Goal: Information Seeking & Learning: Learn about a topic

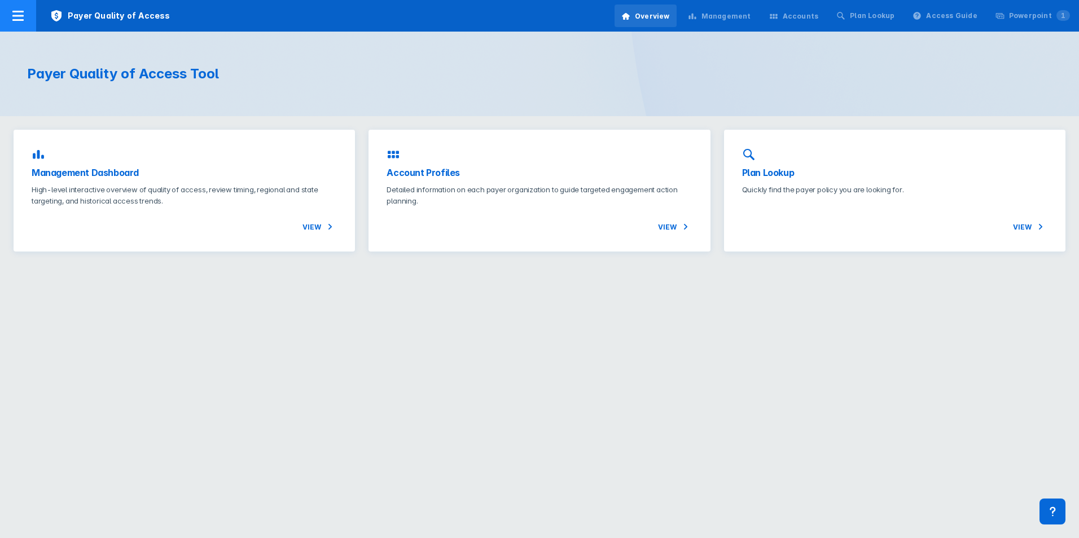
click at [15, 19] on icon at bounding box center [18, 16] width 14 height 14
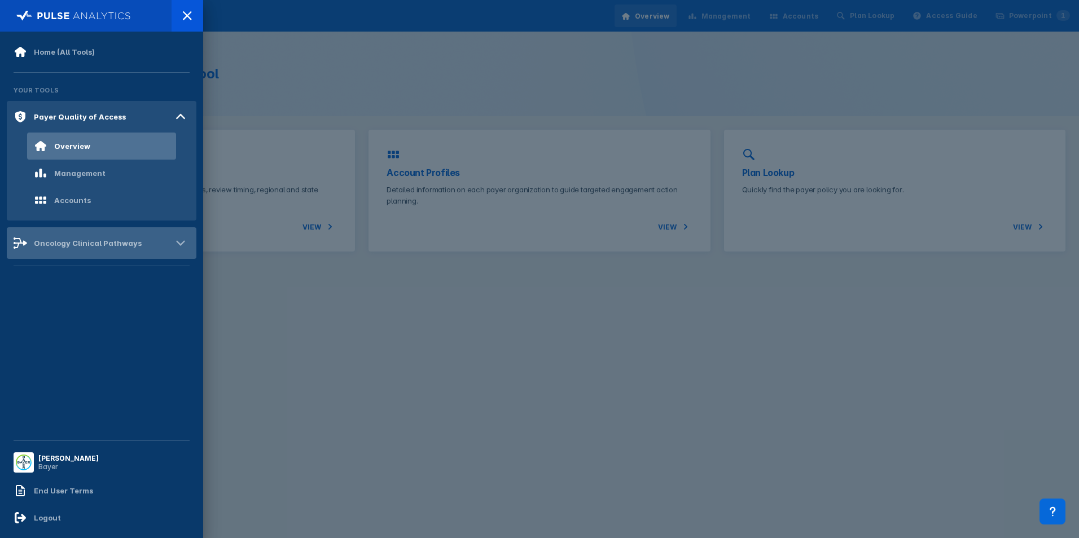
click at [89, 251] on div "Oncology Clinical Pathways" at bounding box center [102, 243] width 190 height 32
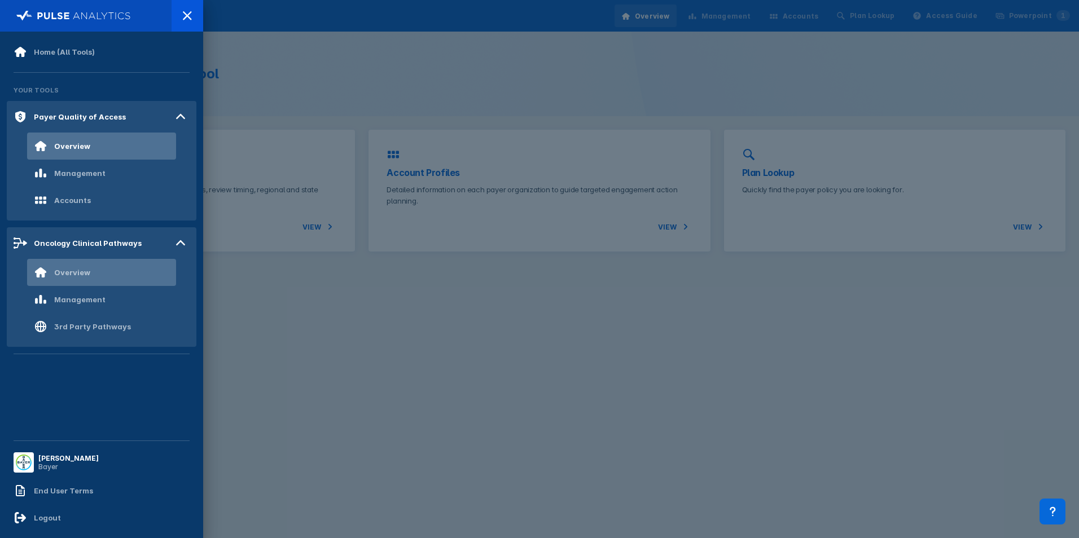
click at [117, 278] on div "Overview" at bounding box center [101, 272] width 149 height 27
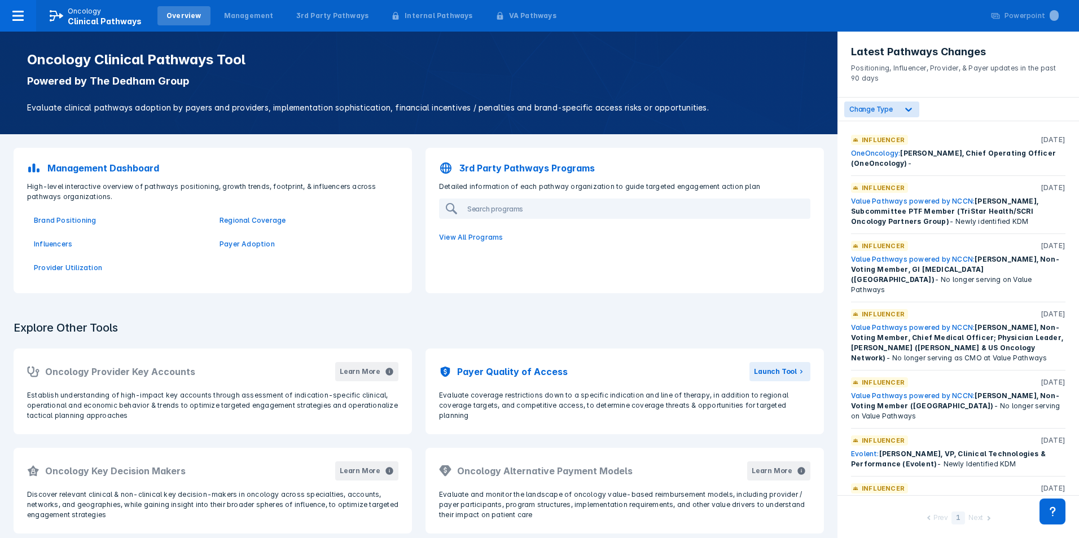
click at [593, 312] on div "Explore Other Tools Oncology Provider Key Accounts Learn More Establish underst…" at bounding box center [418, 471] width 837 height 329
click at [596, 309] on div "Explore Other Tools Oncology Provider Key Accounts Learn More Establish underst…" at bounding box center [418, 471] width 837 height 329
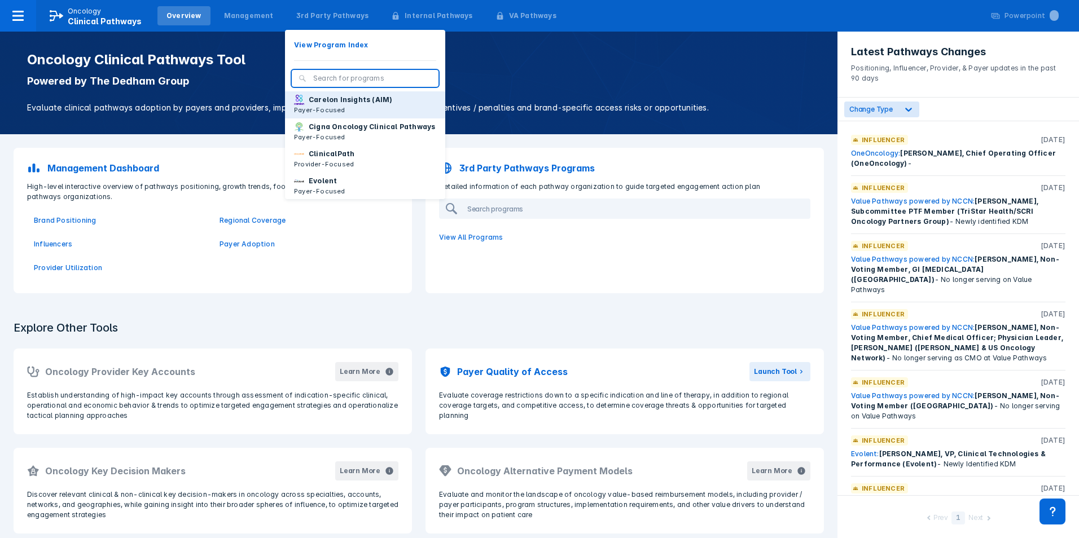
click at [338, 100] on p "Carelon Insights (AIM)" at bounding box center [350, 100] width 83 height 10
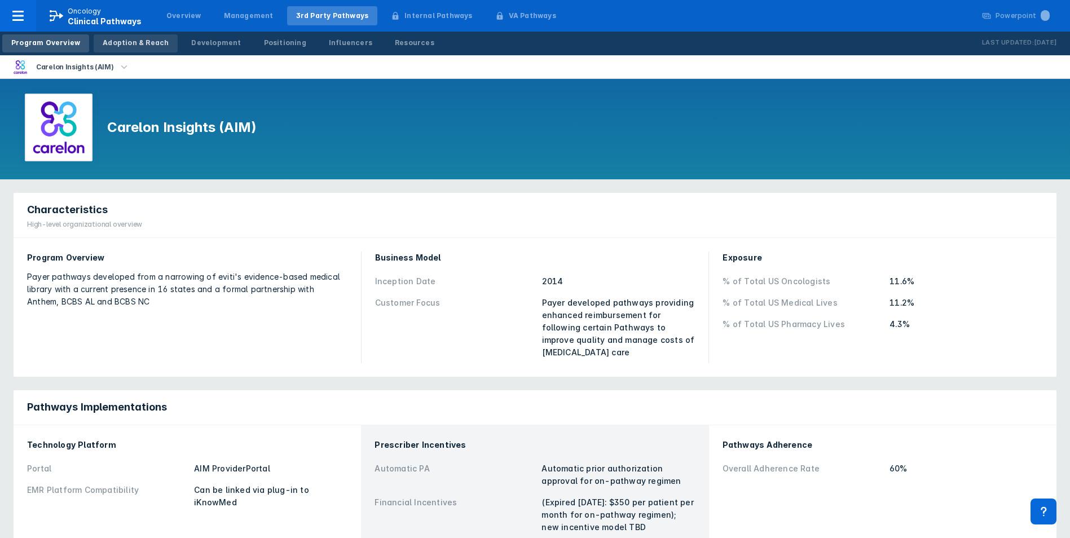
click at [138, 42] on div "Adoption & Reach" at bounding box center [136, 43] width 66 height 10
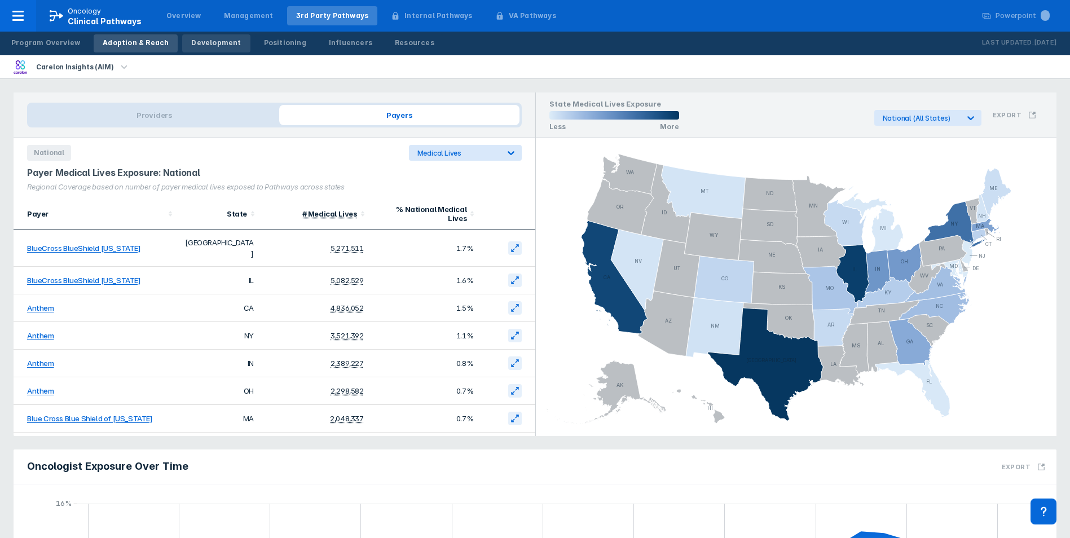
click at [214, 43] on div "Development" at bounding box center [216, 43] width 50 height 10
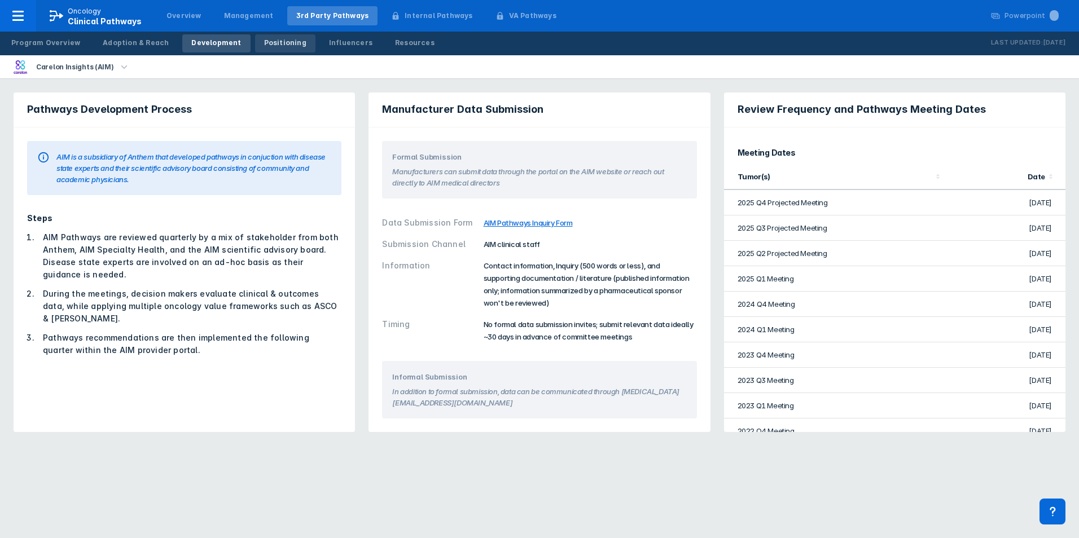
click at [275, 46] on div "Positioning" at bounding box center [285, 43] width 42 height 10
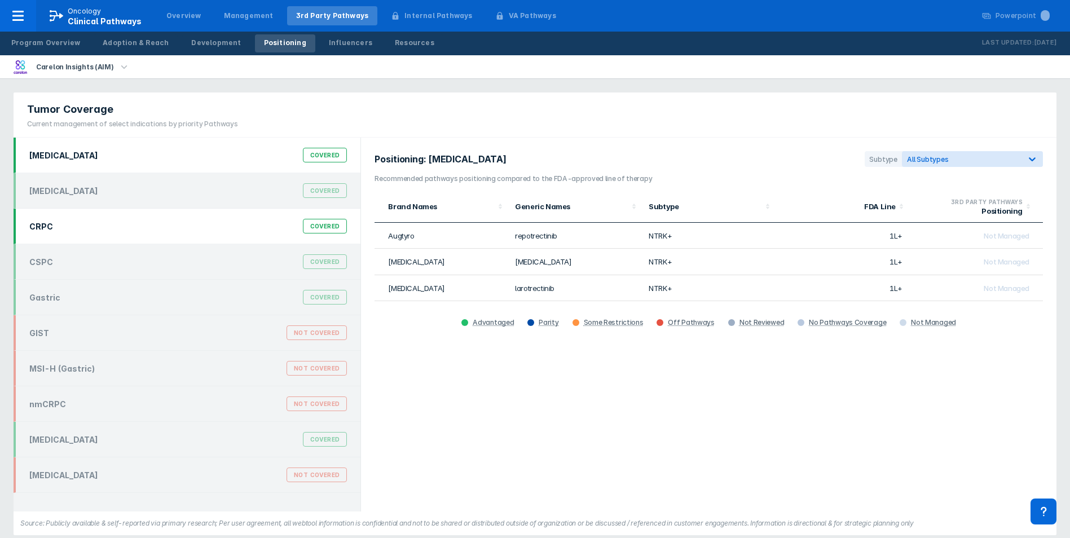
click at [178, 230] on div "CRPC Covered" at bounding box center [188, 225] width 331 height 21
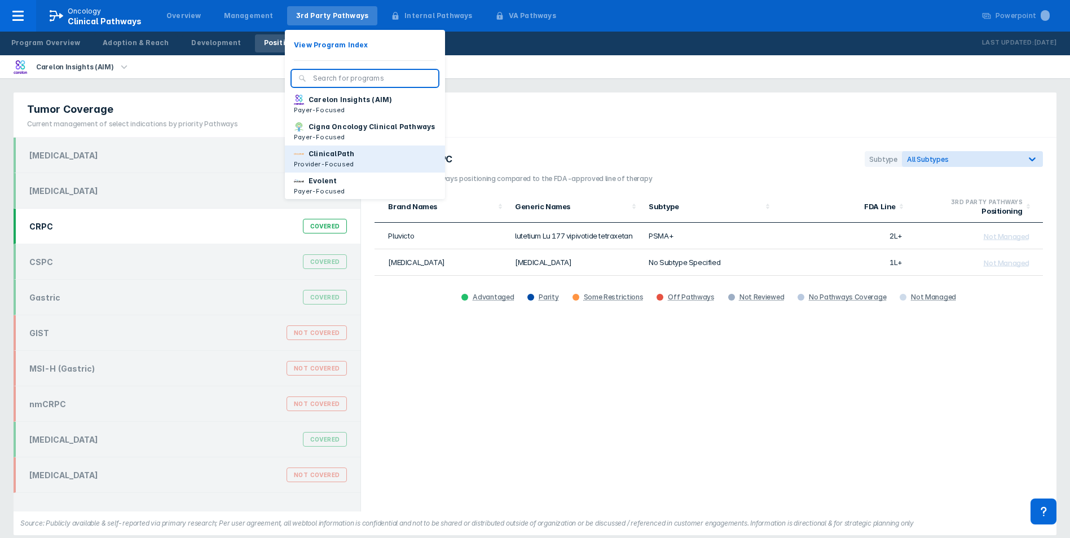
click at [342, 162] on button "ClinicalPath Provider-Focused" at bounding box center [365, 159] width 160 height 27
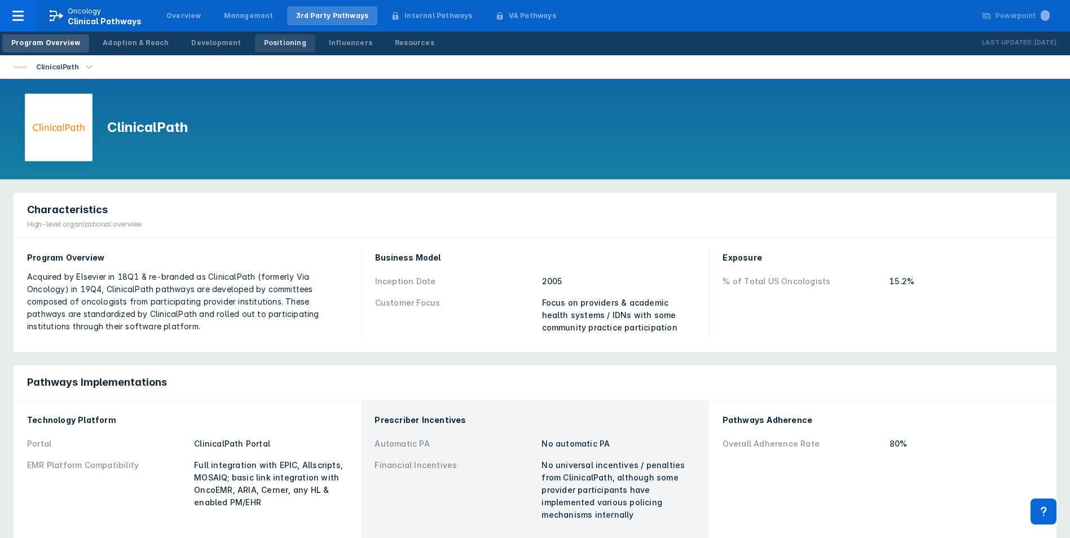
click at [255, 37] on link "Positioning" at bounding box center [285, 43] width 60 height 18
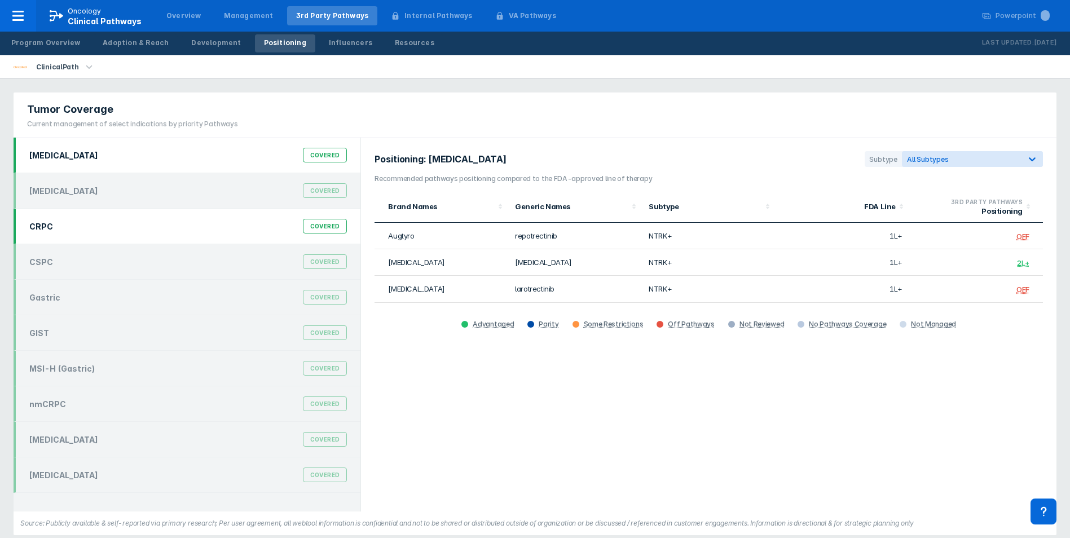
click at [146, 218] on div "CRPC Covered" at bounding box center [188, 225] width 331 height 21
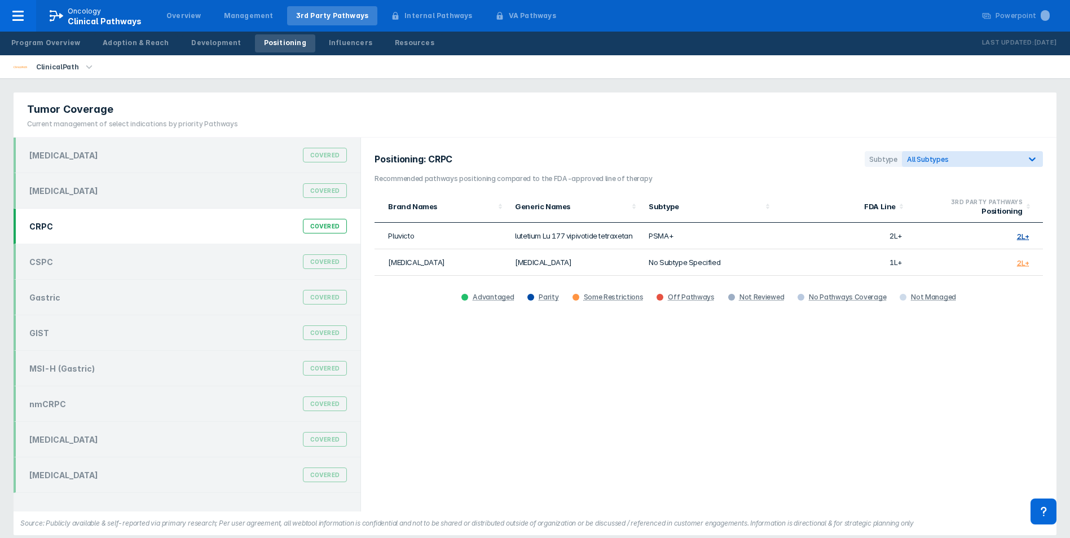
click at [271, 42] on div "Positioning" at bounding box center [285, 43] width 42 height 10
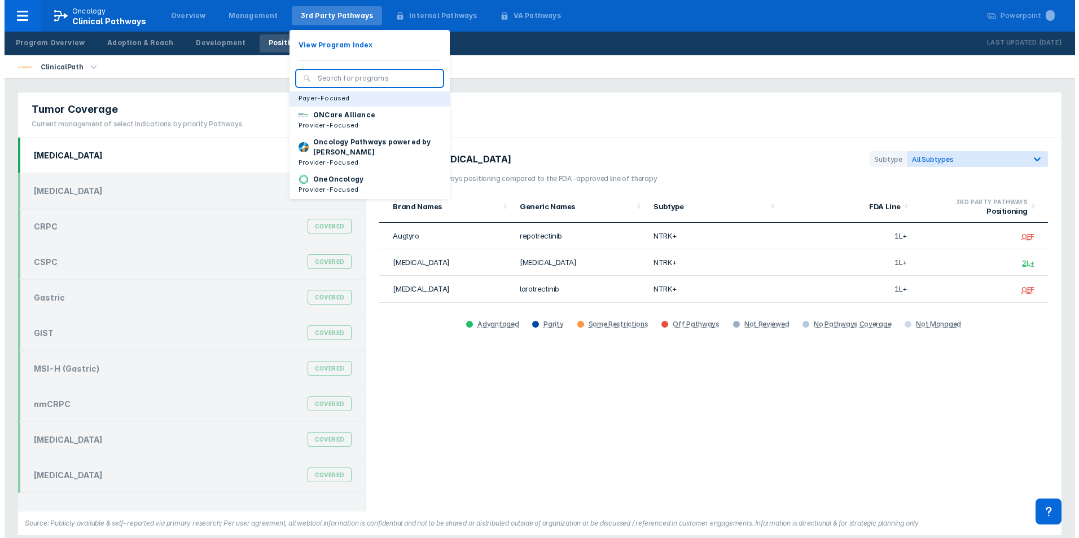
scroll to position [113, 0]
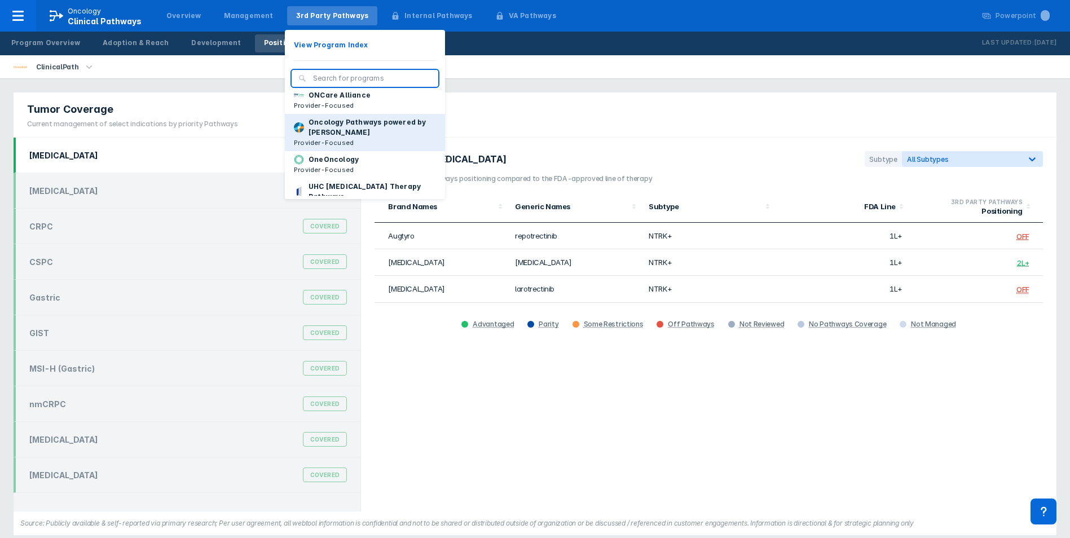
click at [367, 137] on p "Oncology Pathways powered by [PERSON_NAME]" at bounding box center [372, 127] width 127 height 20
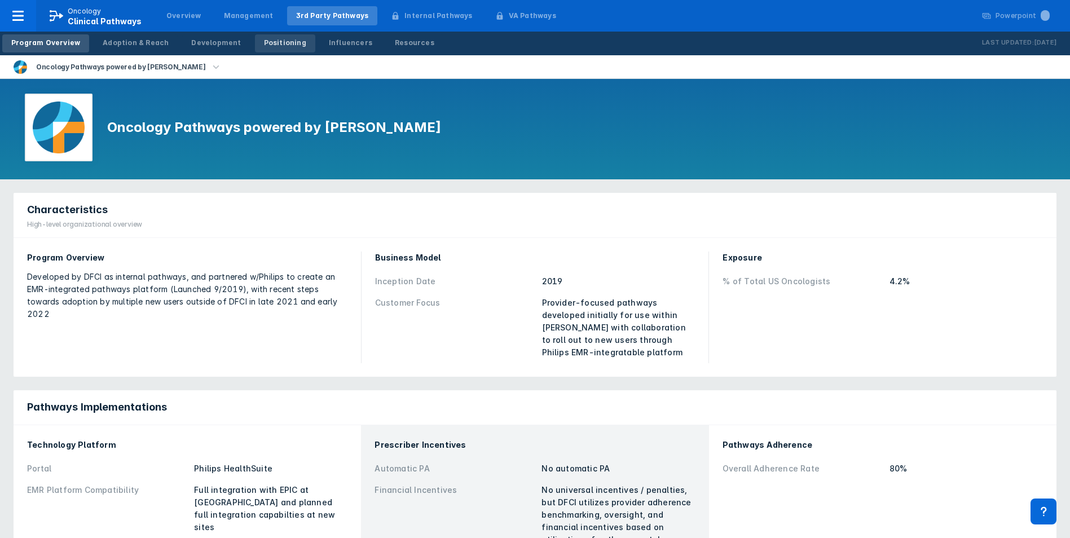
click at [268, 45] on div "Positioning" at bounding box center [285, 43] width 42 height 10
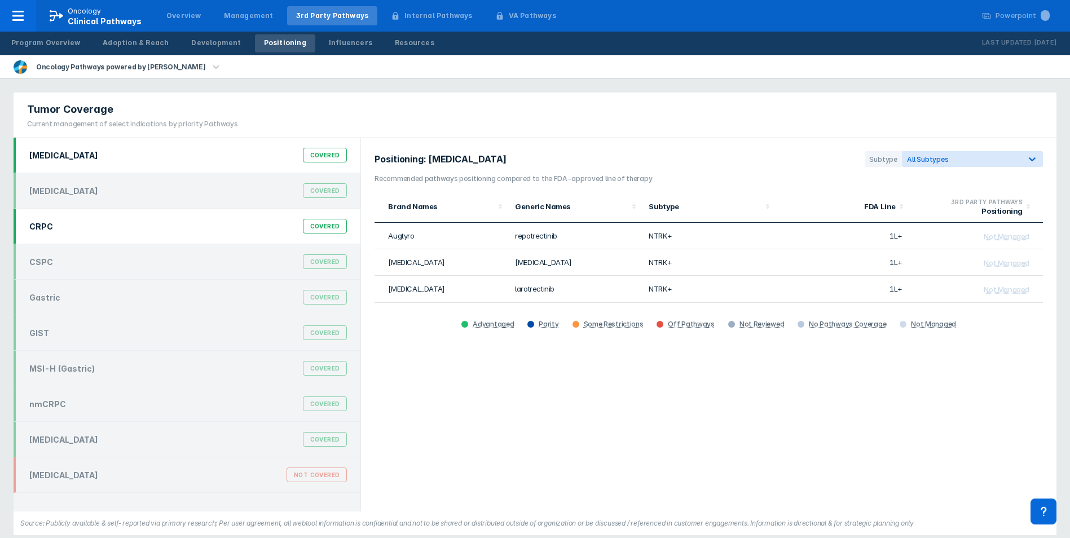
click at [105, 221] on div "CRPC Covered" at bounding box center [188, 225] width 331 height 21
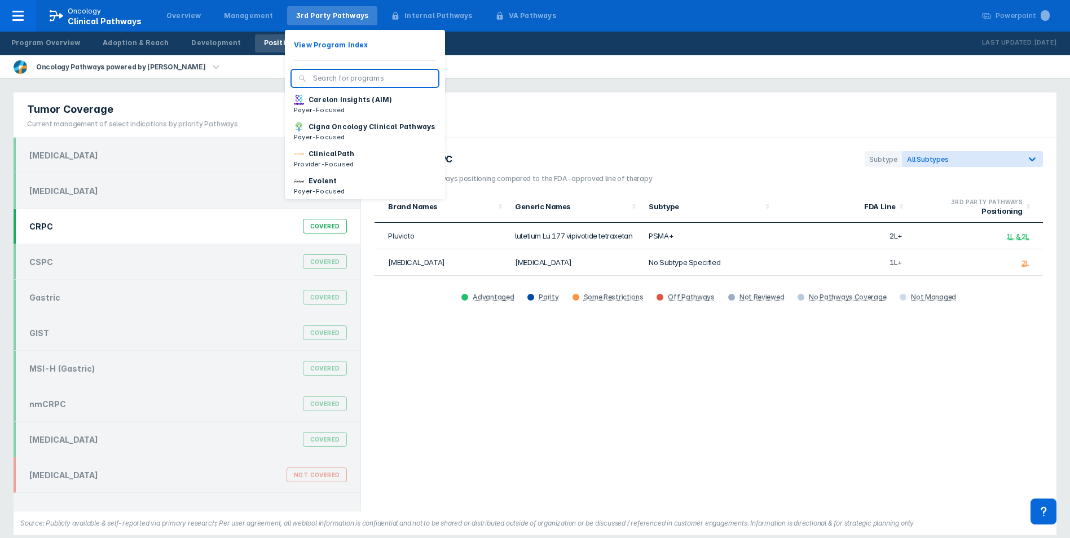
click at [321, 14] on div "3rd Party Pathways" at bounding box center [332, 16] width 73 height 10
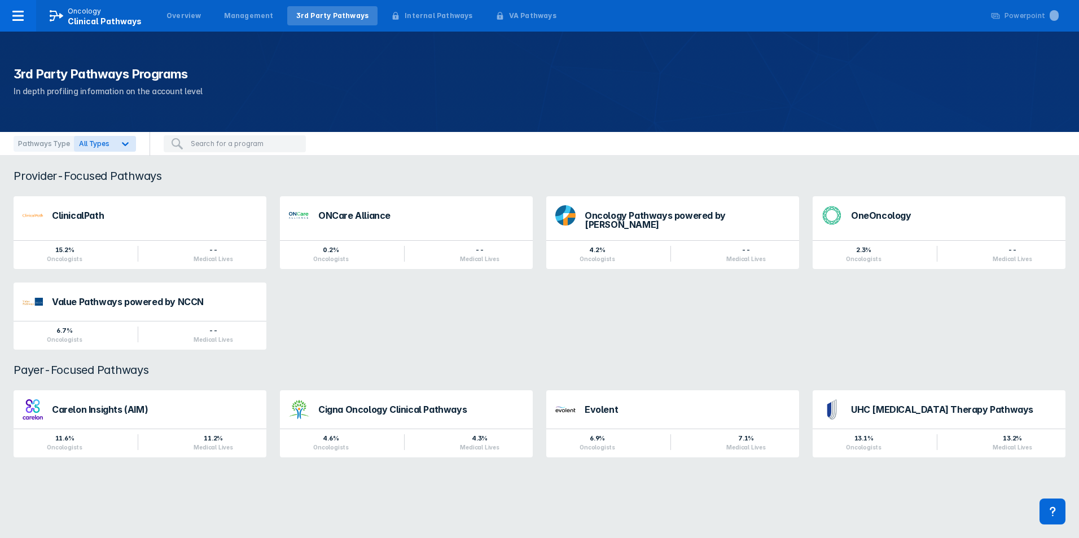
drag, startPoint x: 469, startPoint y: 319, endPoint x: 525, endPoint y: 318, distance: 55.8
click at [469, 319] on div "ClinicalPath 15.2% Oncologists -- Medical Lives ONCare Alliance 0.2% Oncologist…" at bounding box center [539, 273] width 1065 height 167
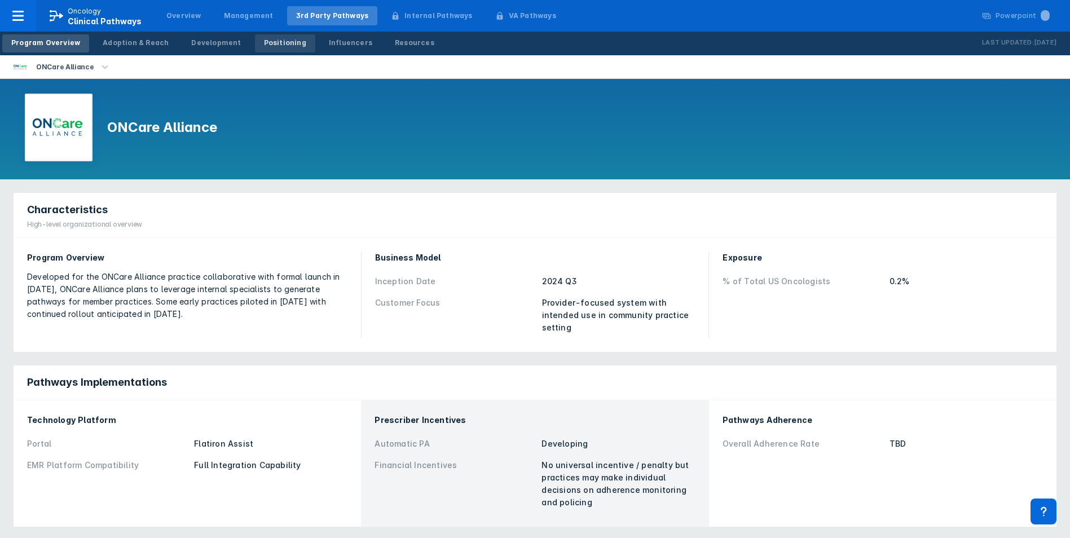
click at [279, 41] on div "Positioning" at bounding box center [285, 43] width 42 height 10
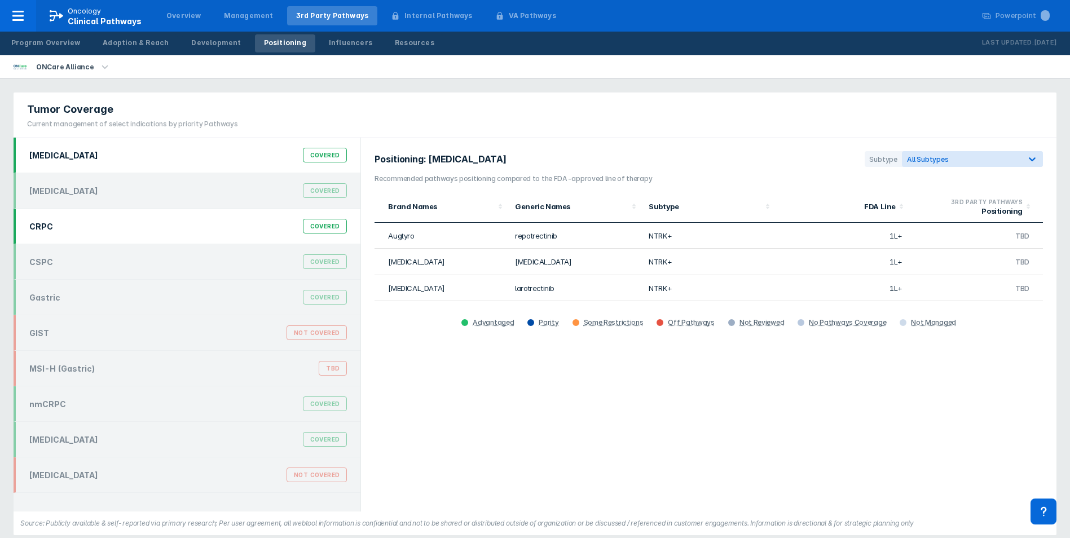
click at [127, 228] on div "CRPC Covered" at bounding box center [188, 225] width 331 height 21
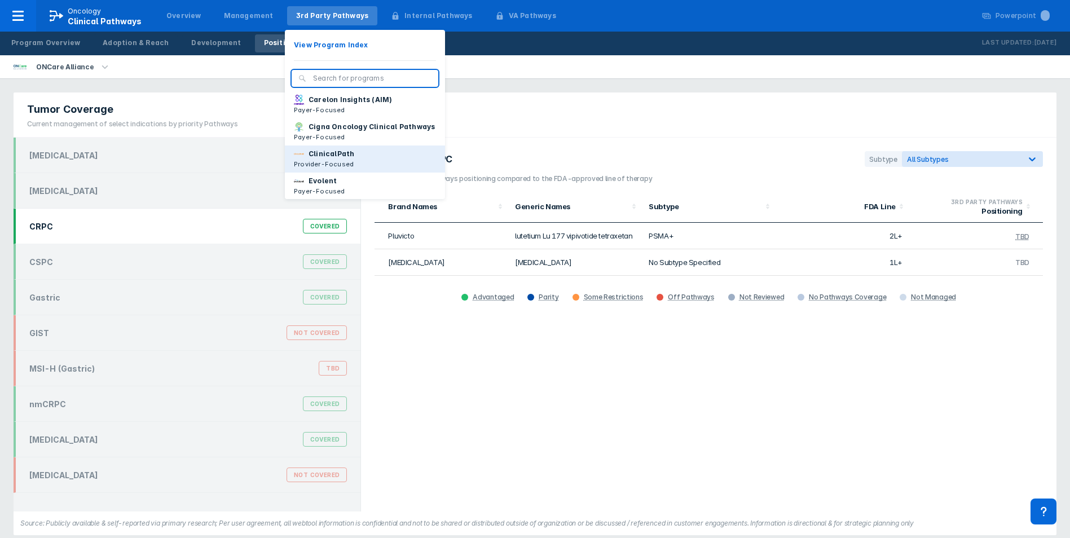
click at [350, 163] on button "ClinicalPath Provider-Focused" at bounding box center [365, 159] width 160 height 27
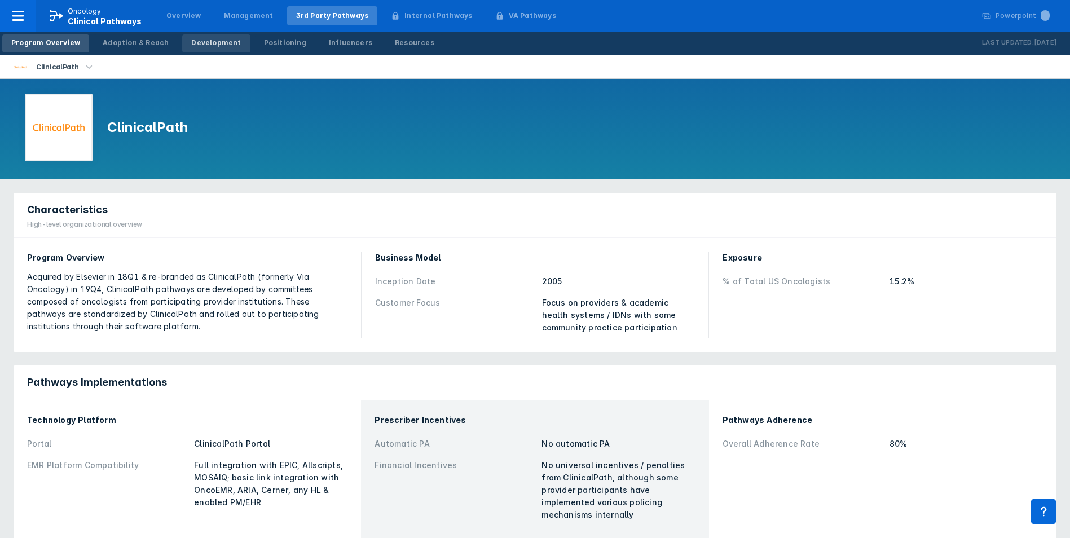
click at [204, 40] on div "Development" at bounding box center [216, 43] width 50 height 10
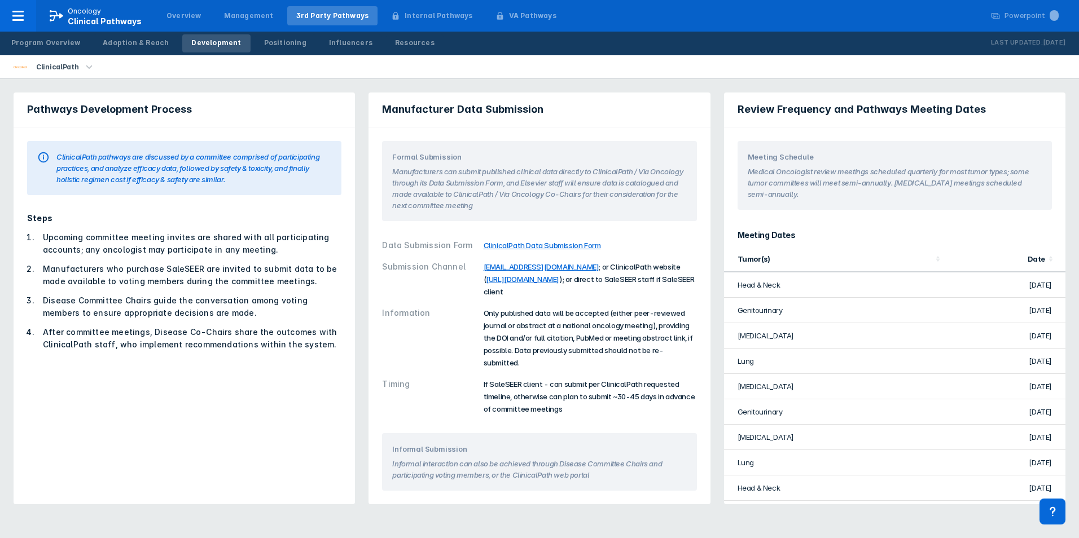
click at [552, 338] on span "Only published data will be accepted (either peer-reviewed journal or abstract …" at bounding box center [587, 338] width 209 height 59
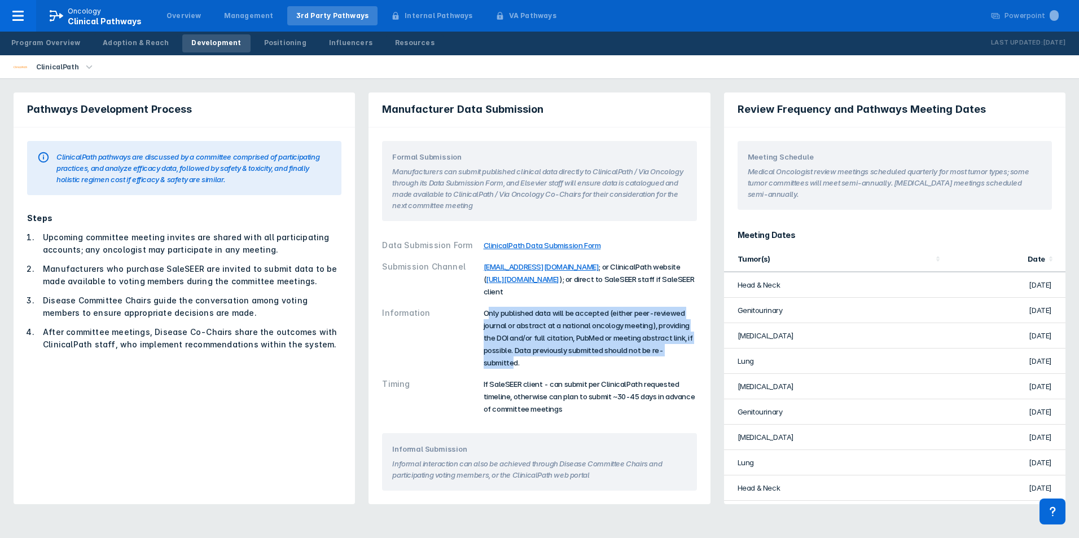
drag, startPoint x: 488, startPoint y: 316, endPoint x: 688, endPoint y: 349, distance: 202.4
click at [688, 349] on span "Only published data will be accepted (either peer-reviewed journal or abstract …" at bounding box center [587, 338] width 209 height 59
drag, startPoint x: 688, startPoint y: 349, endPoint x: 646, endPoint y: 346, distance: 41.9
click at [646, 346] on span "Only published data will be accepted (either peer-reviewed journal or abstract …" at bounding box center [587, 338] width 209 height 59
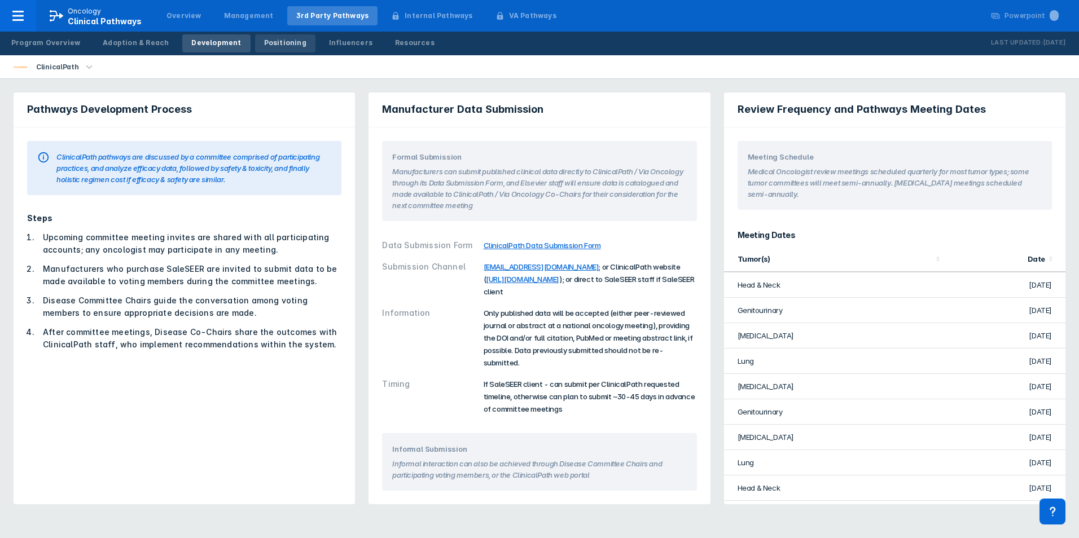
click at [271, 49] on link "Positioning" at bounding box center [285, 43] width 60 height 18
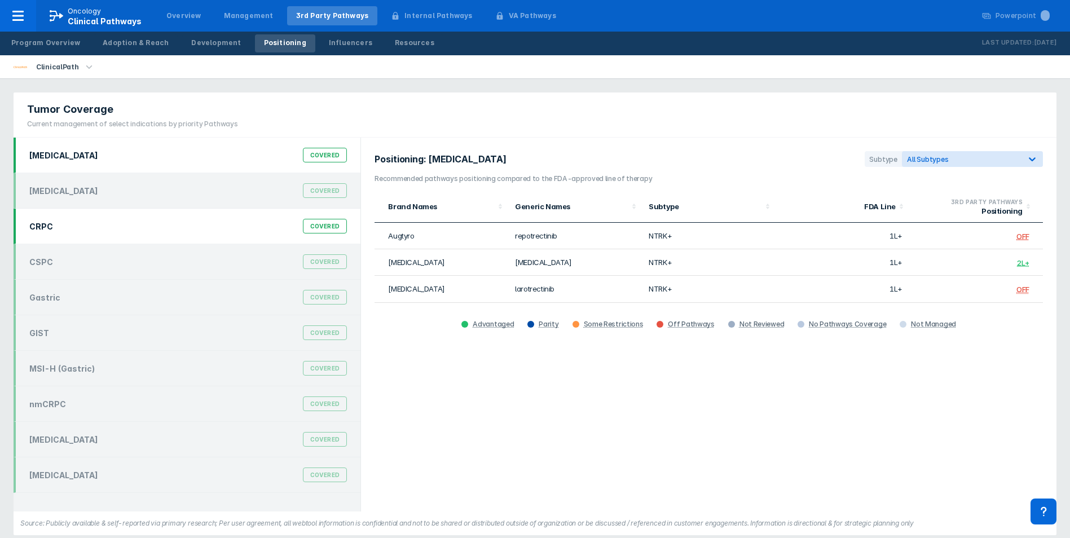
click at [90, 228] on div "CRPC Covered" at bounding box center [188, 225] width 331 height 21
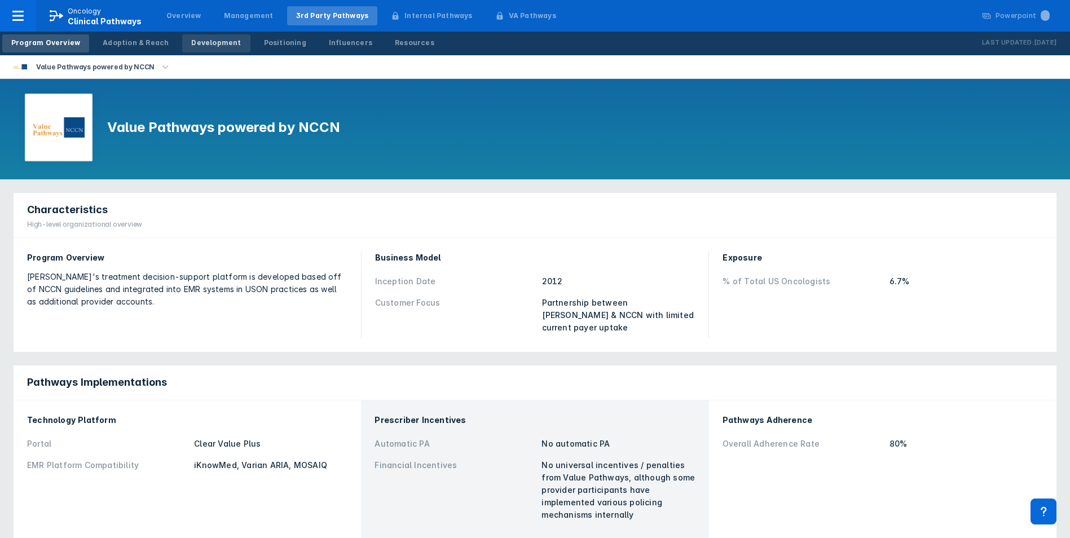
click at [221, 46] on div "Development" at bounding box center [216, 43] width 50 height 10
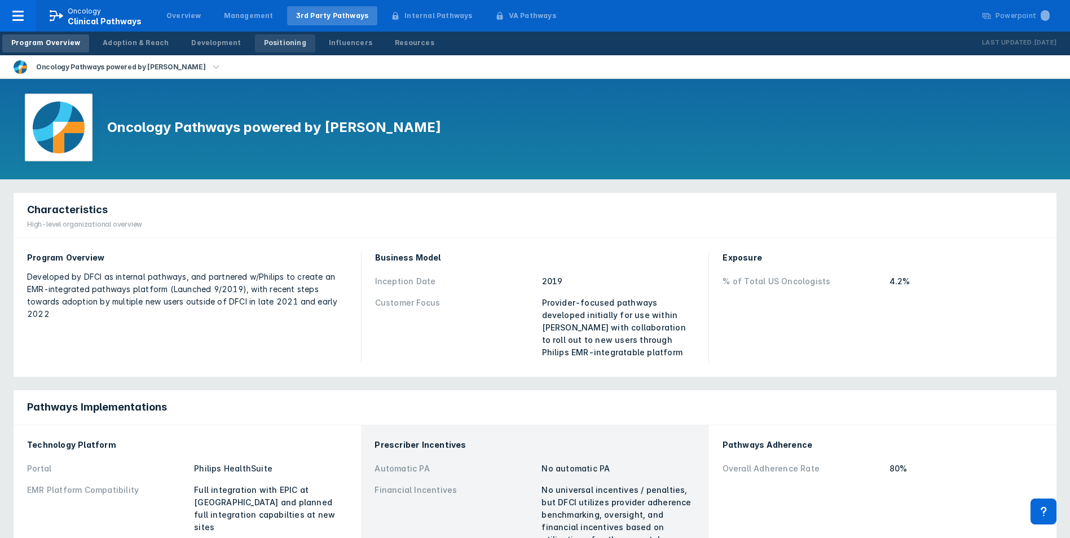
click at [265, 45] on div "Positioning" at bounding box center [285, 43] width 42 height 10
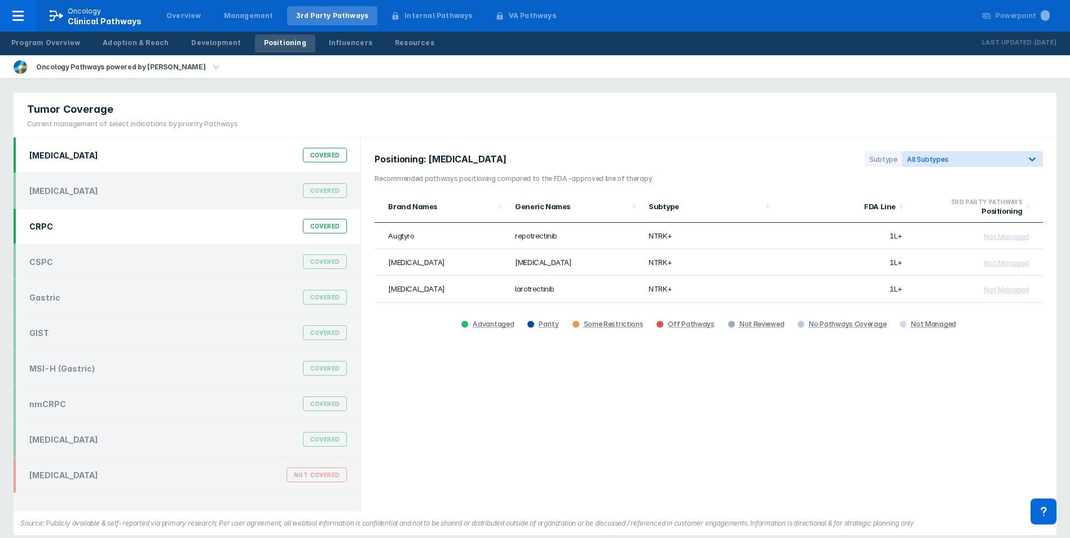
click at [118, 227] on div "CRPC Covered" at bounding box center [188, 225] width 331 height 21
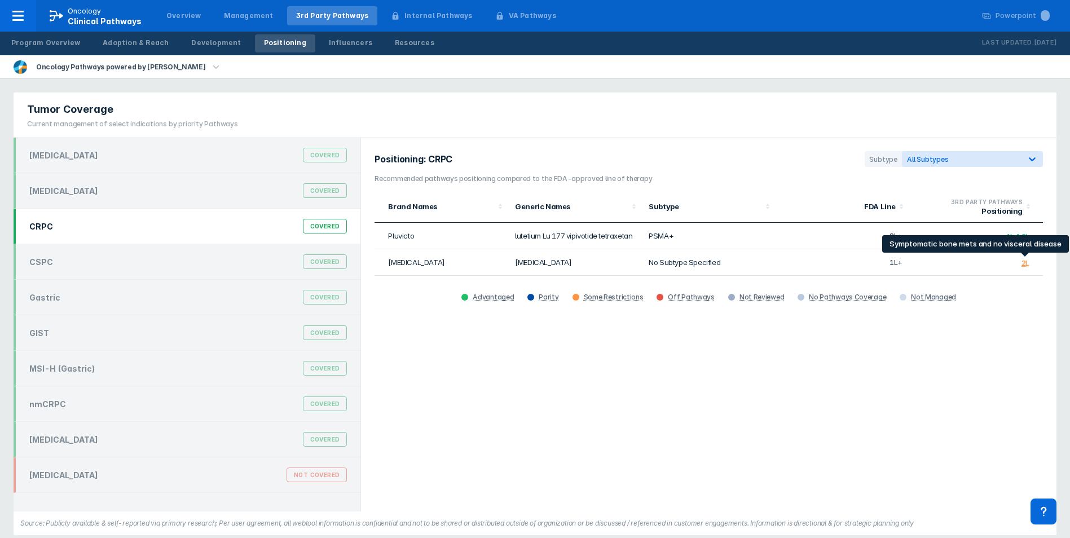
click at [1027, 266] on div "2L" at bounding box center [1026, 262] width 8 height 9
click at [219, 43] on div "Development" at bounding box center [216, 43] width 50 height 10
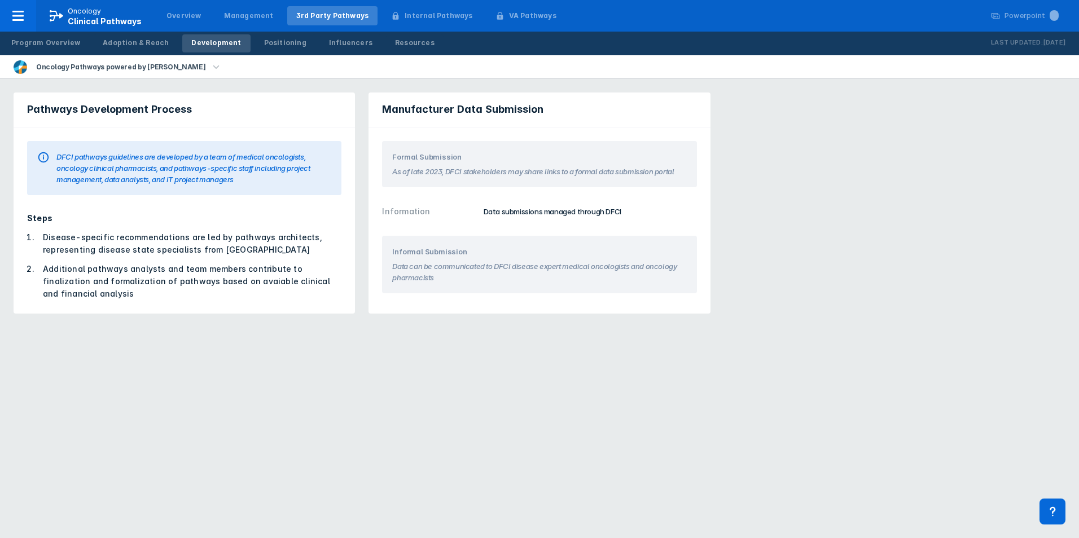
click at [186, 245] on li "Disease-specific recommendations are led by pathways architects, representing d…" at bounding box center [188, 243] width 305 height 25
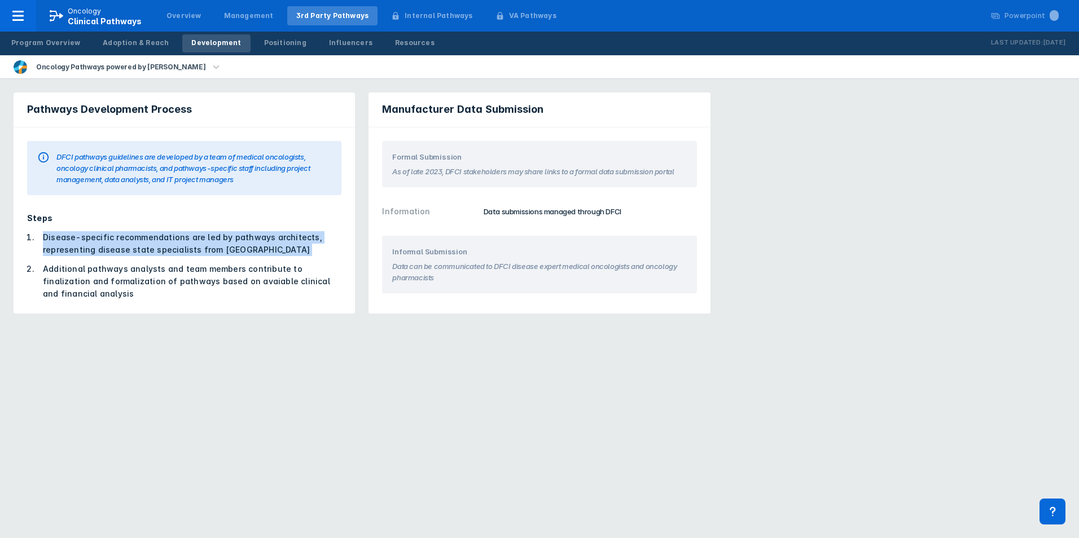
click at [186, 245] on li "Disease-specific recommendations are led by pathways architects, representing d…" at bounding box center [188, 243] width 305 height 25
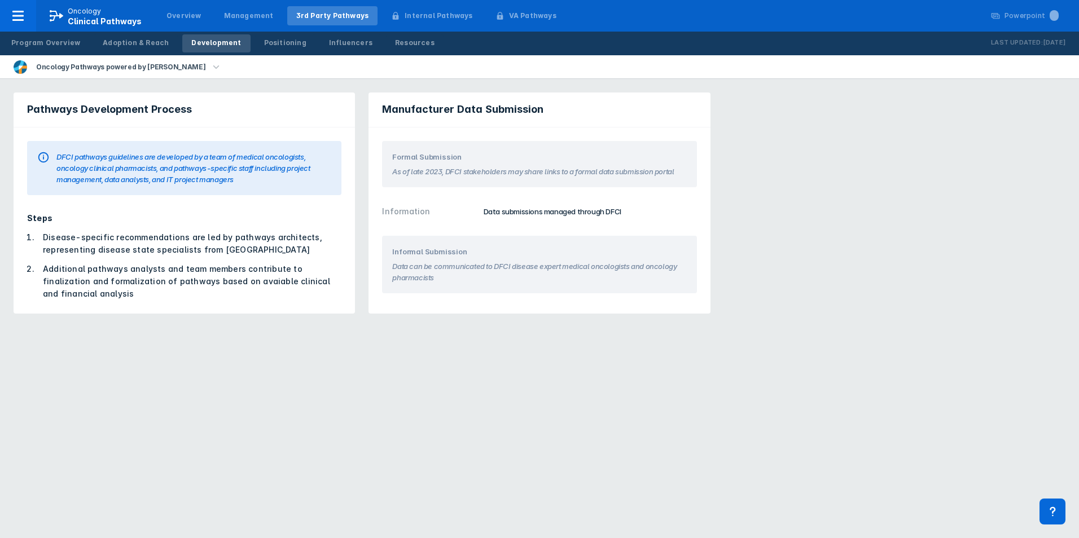
drag, startPoint x: 186, startPoint y: 245, endPoint x: 139, endPoint y: 271, distance: 53.3
click at [139, 271] on li "Additional pathways analysts and team members contribute to finalization and fo…" at bounding box center [188, 281] width 305 height 37
click at [124, 276] on li "Additional pathways analysts and team members contribute to finalization and fo…" at bounding box center [188, 281] width 305 height 37
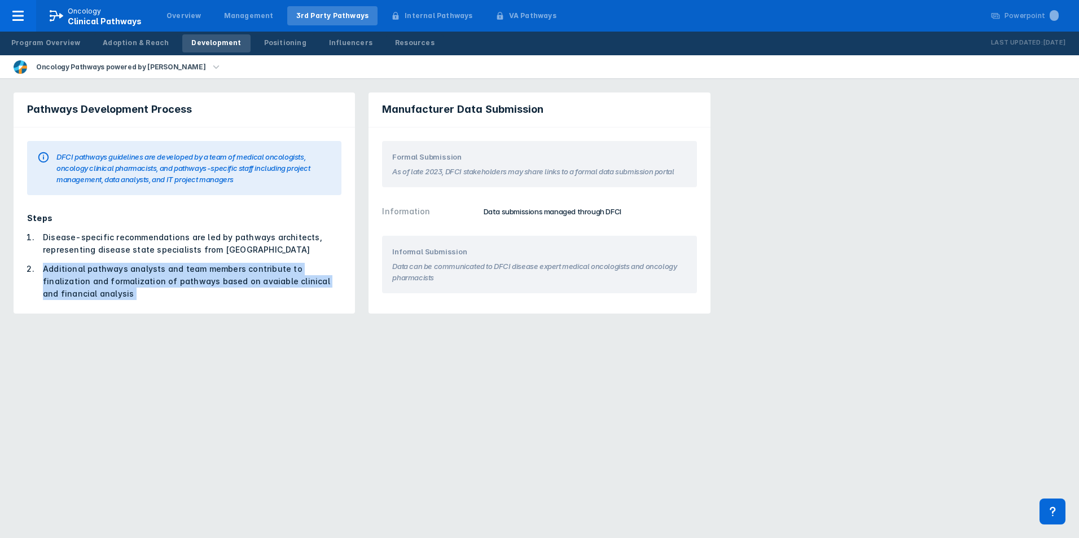
click at [124, 276] on li "Additional pathways analysts and team members contribute to finalization and fo…" at bounding box center [188, 281] width 305 height 37
drag, startPoint x: 124, startPoint y: 276, endPoint x: 101, endPoint y: 301, distance: 33.9
click at [87, 298] on li "Additional pathways analysts and team members contribute to finalization and fo…" at bounding box center [188, 281] width 305 height 37
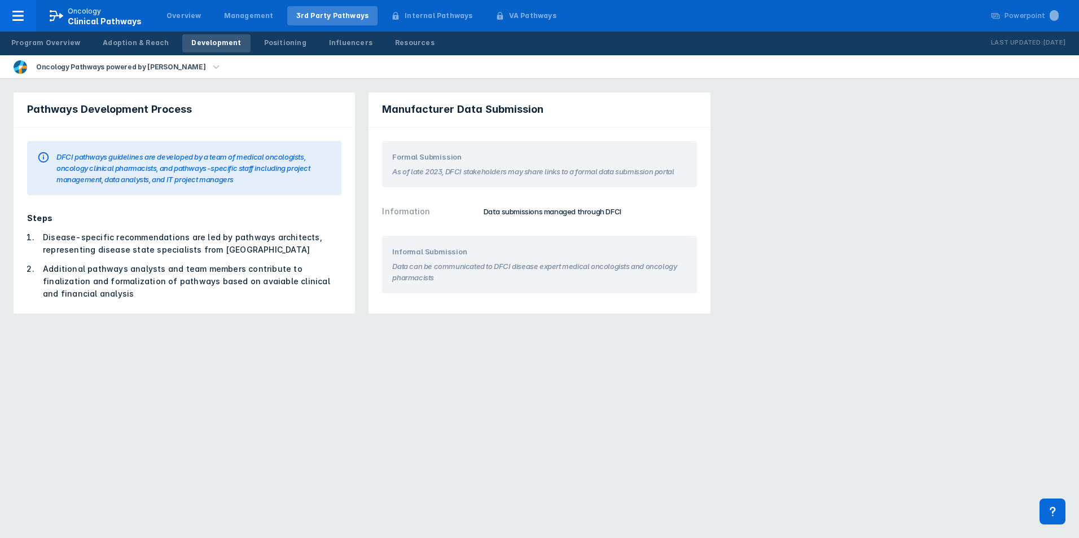
click at [737, 327] on html "Oncology Clinical Pathways Overview Management 3rd Party Pathways Internal Path…" at bounding box center [539, 163] width 1079 height 327
click at [780, 327] on html "Oncology Clinical Pathways Overview Management 3rd Party Pathways Internal Path…" at bounding box center [539, 163] width 1079 height 327
click at [750, 245] on div "Pathways Development Process DFCI pathways guidelines are developed by a team o…" at bounding box center [539, 203] width 1079 height 248
